Goal: Task Accomplishment & Management: Manage account settings

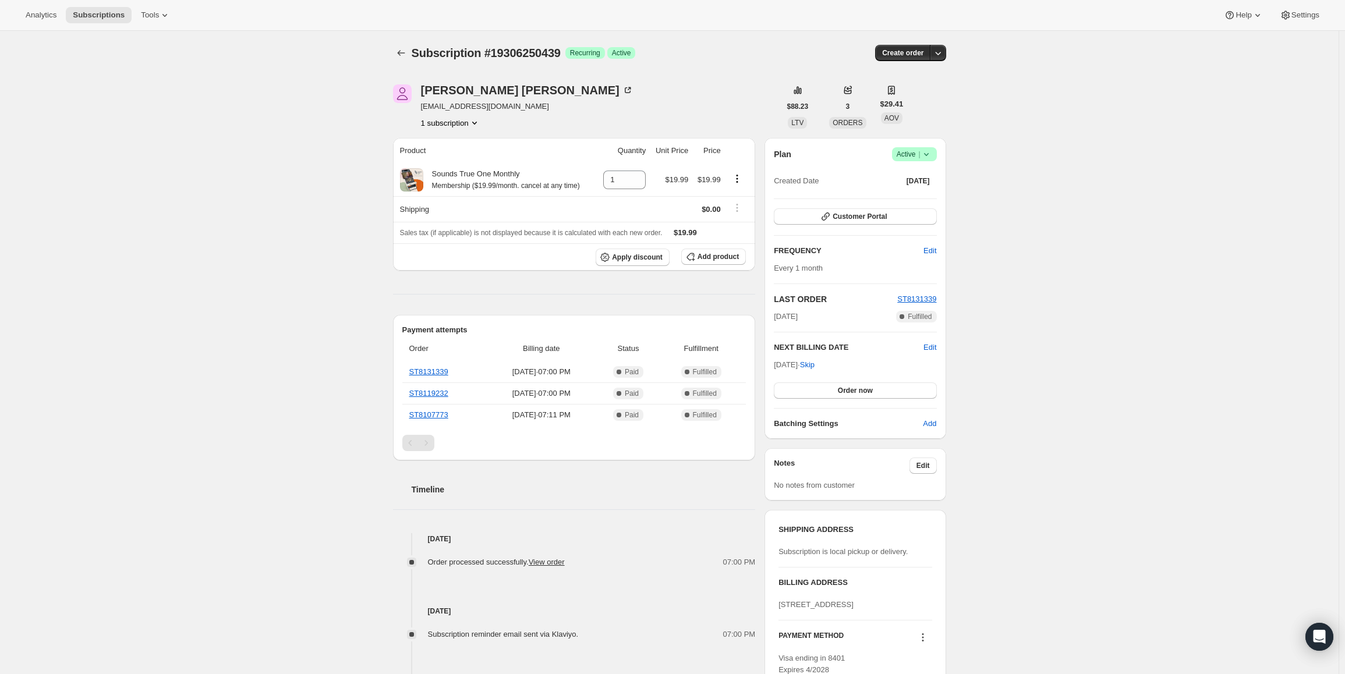
click at [920, 152] on span "|" at bounding box center [919, 154] width 2 height 9
click at [899, 205] on button "Cancel subscription" at bounding box center [917, 196] width 73 height 19
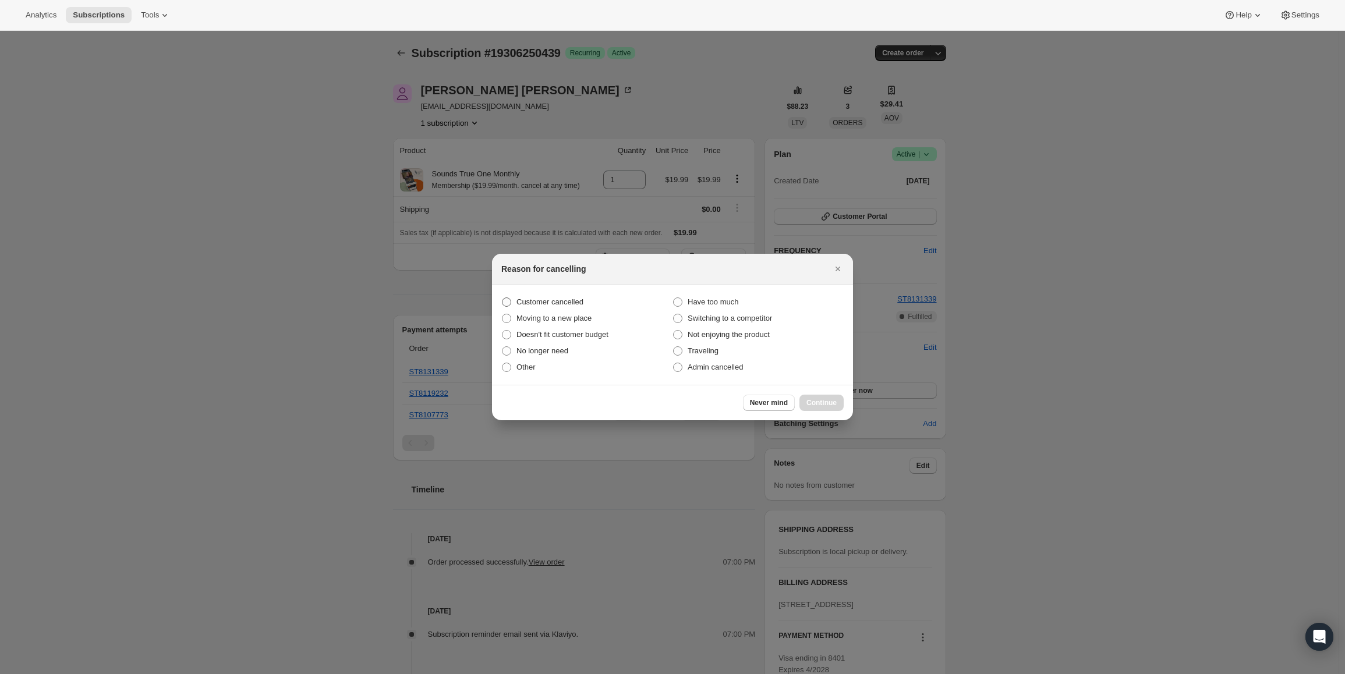
click at [514, 302] on label "Customer cancelled" at bounding box center [586, 302] width 171 height 16
click at [502, 298] on input "Customer cancelled" at bounding box center [502, 297] width 1 height 1
radio input "true"
click at [836, 410] on button "Continue" at bounding box center [821, 403] width 44 height 16
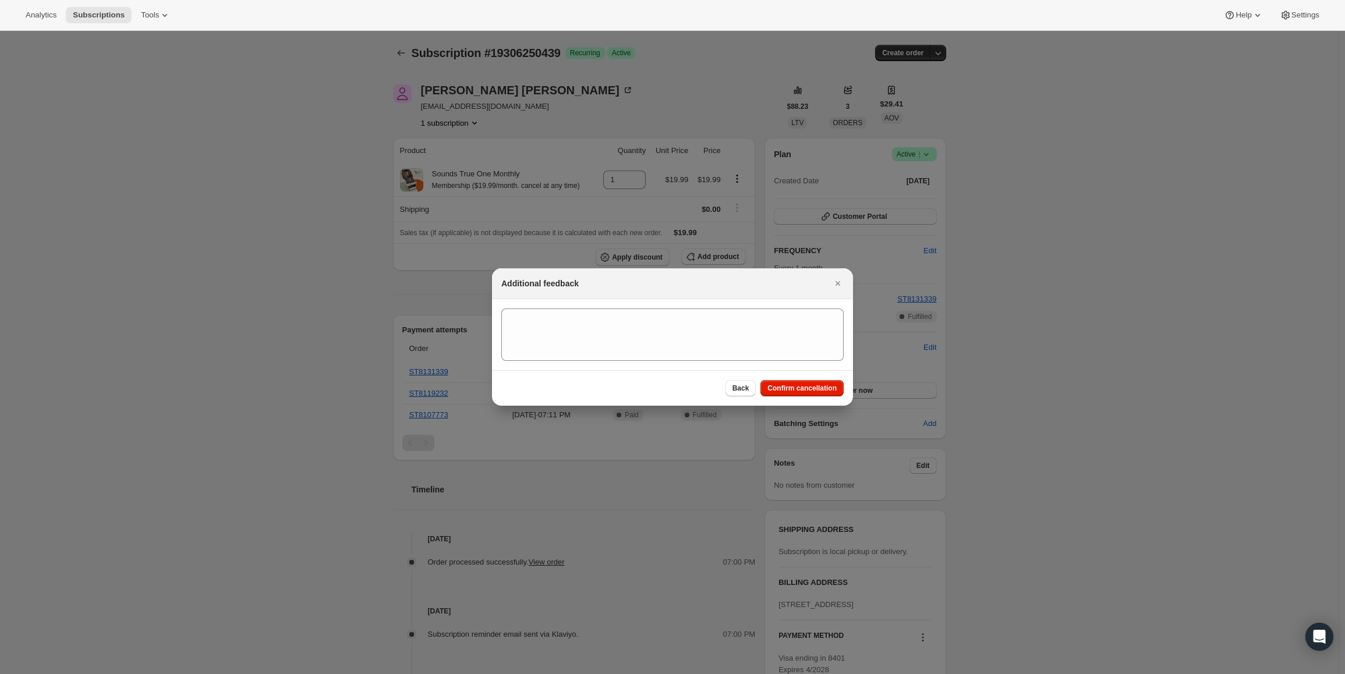
click at [827, 397] on div "Back Confirm cancellation" at bounding box center [672, 388] width 361 height 36
click at [820, 391] on span "Confirm cancellation" at bounding box center [801, 388] width 69 height 9
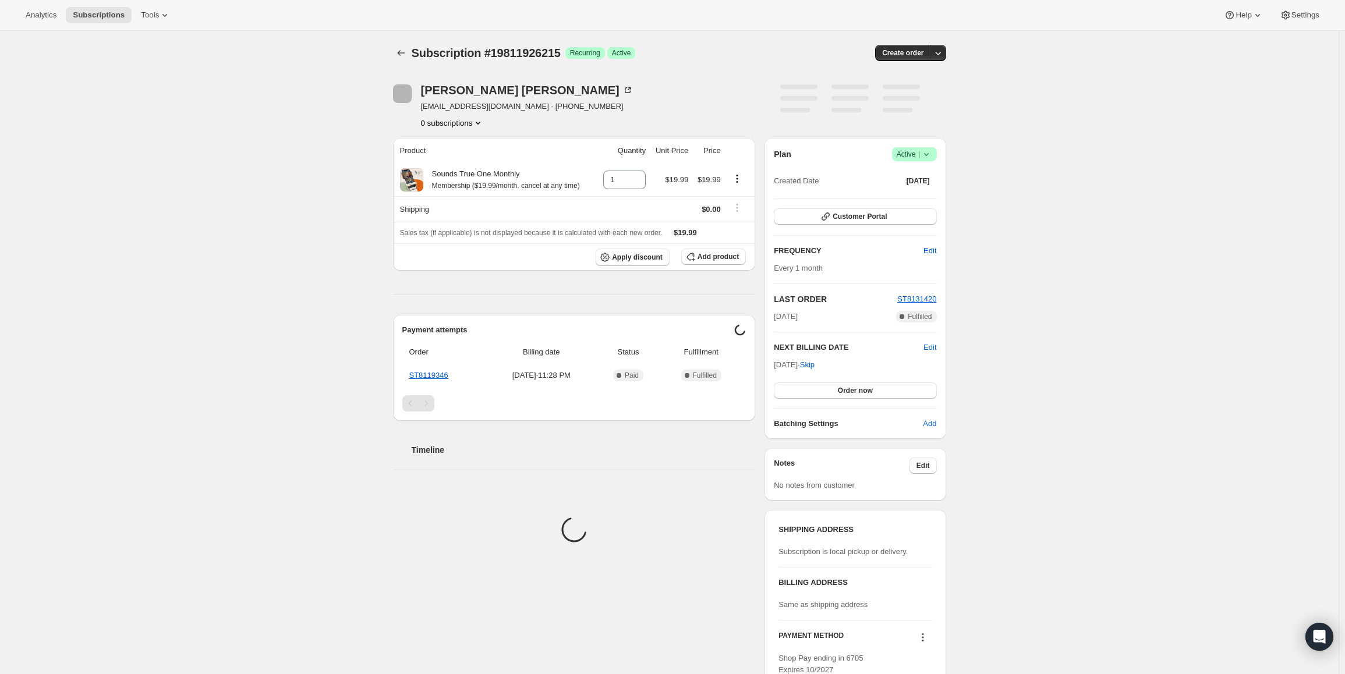
drag, startPoint x: 920, startPoint y: 154, endPoint x: 913, endPoint y: 159, distance: 9.1
click at [920, 153] on span "Active |" at bounding box center [914, 154] width 36 height 12
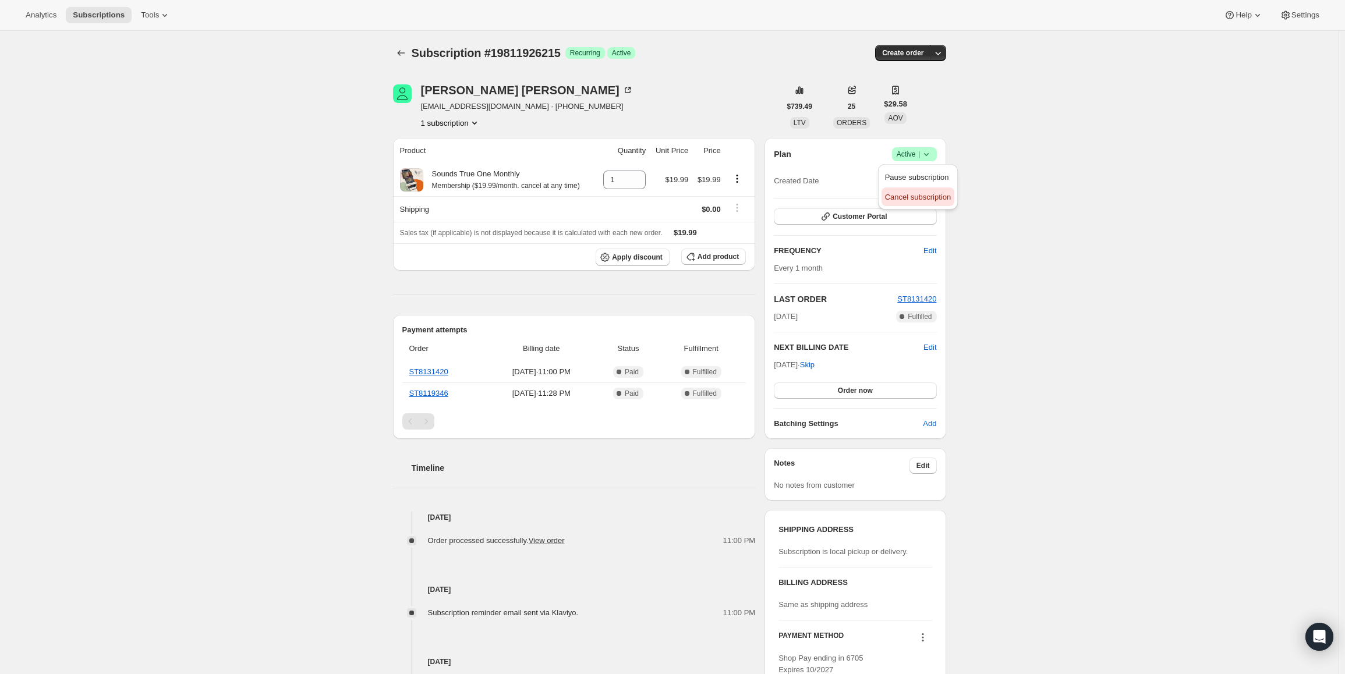
click at [895, 193] on span "Cancel subscription" at bounding box center [918, 197] width 66 height 9
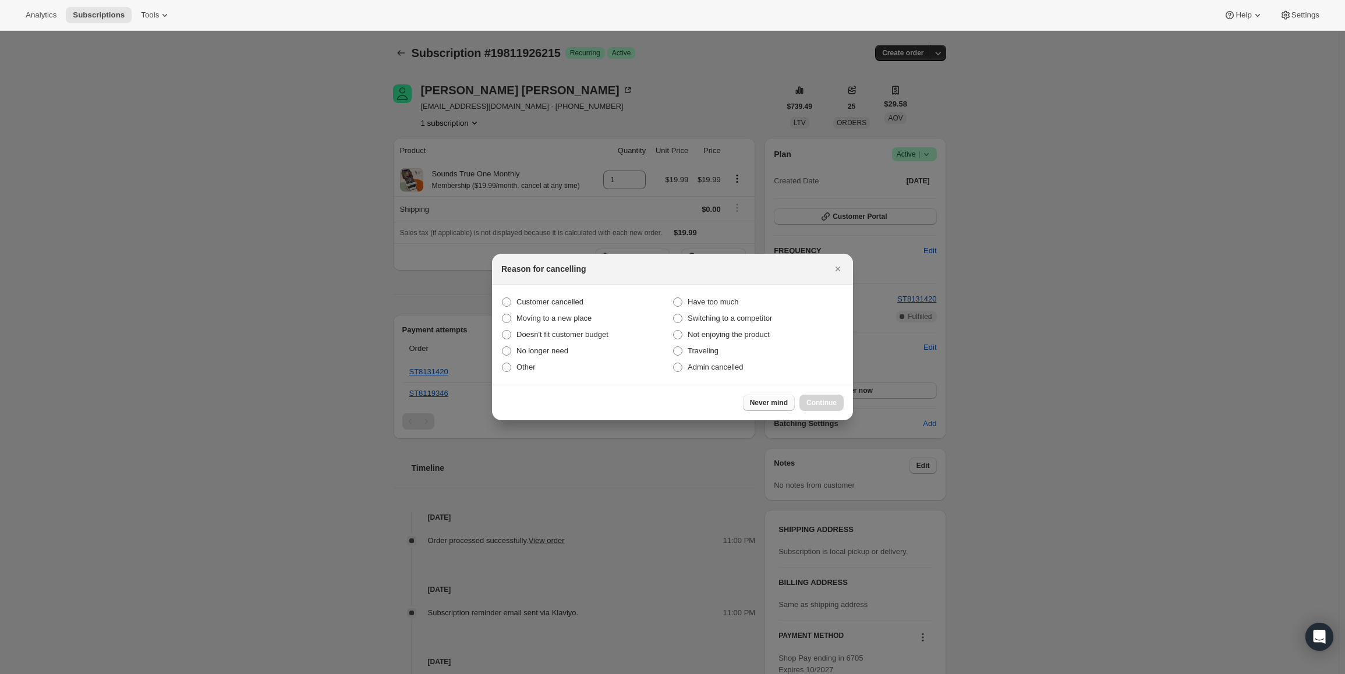
click at [767, 398] on button "Never mind" at bounding box center [769, 403] width 52 height 16
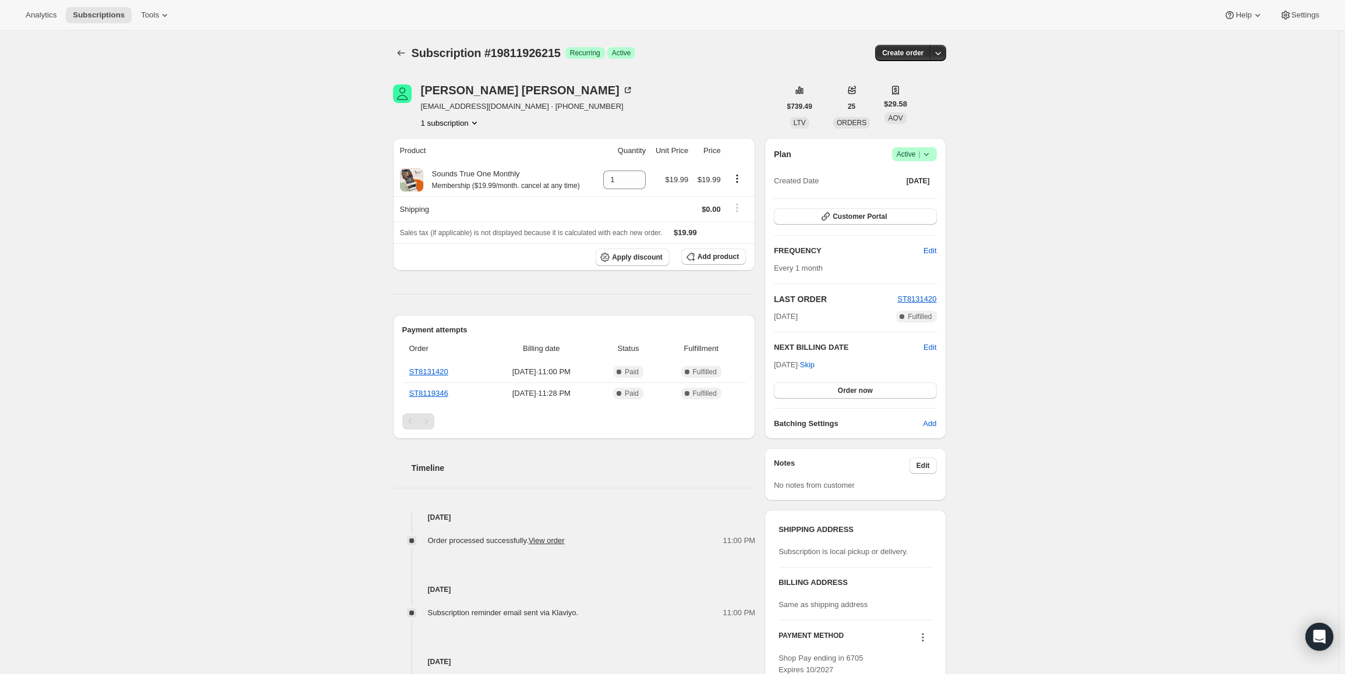
drag, startPoint x: 903, startPoint y: 140, endPoint x: 908, endPoint y: 155, distance: 16.0
click at [905, 146] on div "Plan Success Active | Created Date Aug 22, 2025 Customer Portal FREQUENCY Edit …" at bounding box center [854, 288] width 181 height 301
click at [908, 155] on span "Active |" at bounding box center [914, 154] width 36 height 12
click at [887, 176] on span "Pause subscription" at bounding box center [917, 177] width 64 height 9
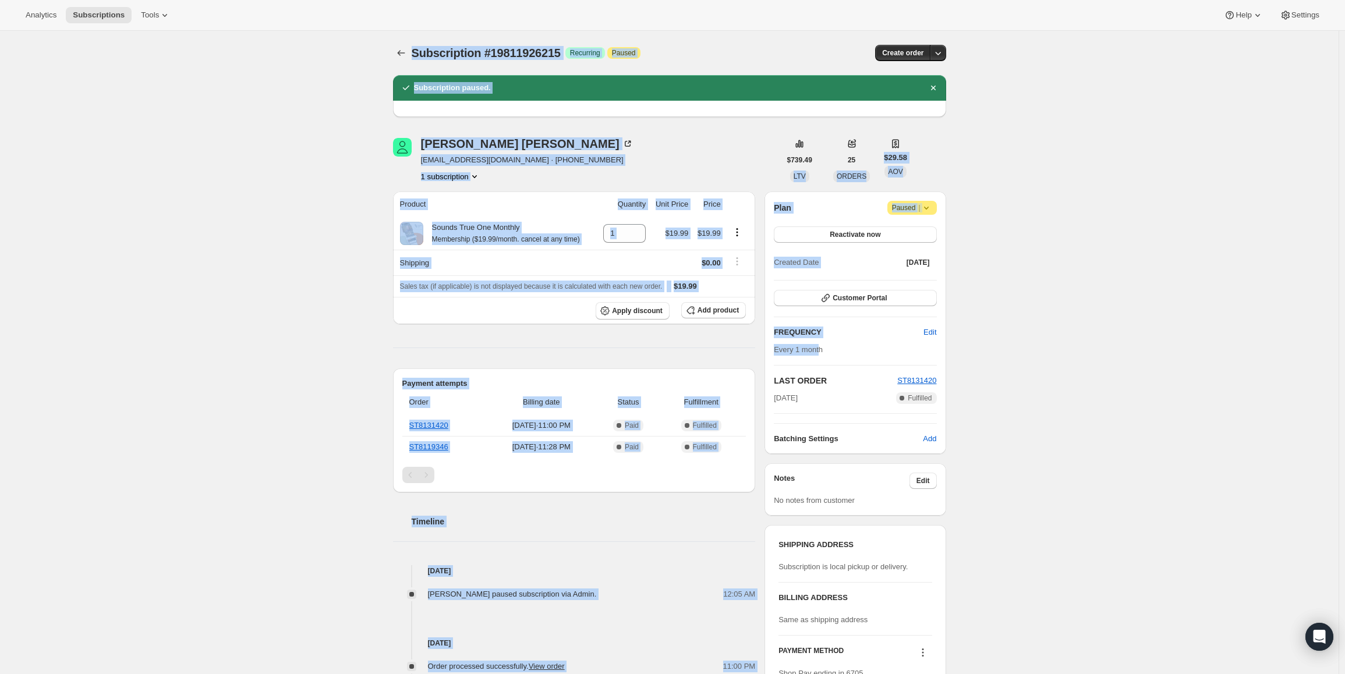
drag, startPoint x: 779, startPoint y: 363, endPoint x: 784, endPoint y: 371, distance: 10.2
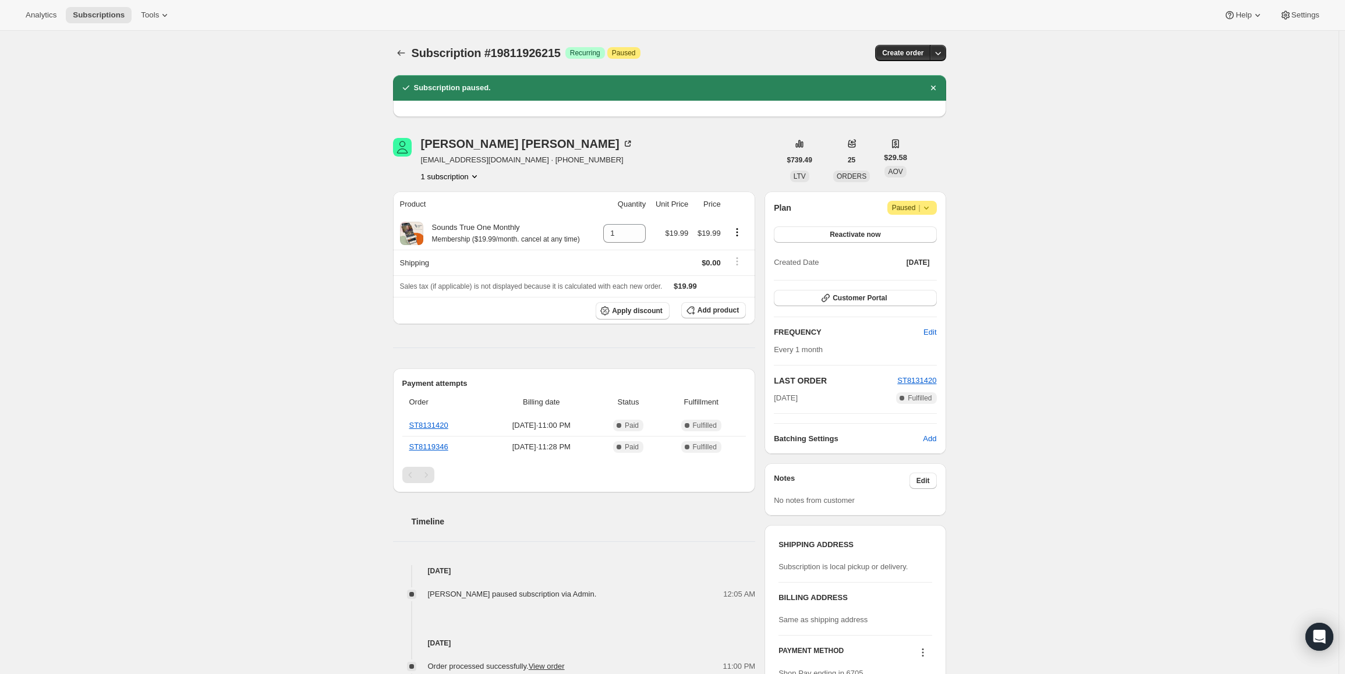
click at [816, 410] on div "Plan Attention Paused | Reactivate now Created Date Aug 22, 2025 Customer Porta…" at bounding box center [855, 323] width 162 height 244
drag, startPoint x: 824, startPoint y: 401, endPoint x: 778, endPoint y: 396, distance: 46.2
click at [778, 396] on div "Sep 22, 2025 Complete Fulfilled" at bounding box center [855, 398] width 162 height 12
copy span "[DATE]"
